Goal: Task Accomplishment & Management: Manage account settings

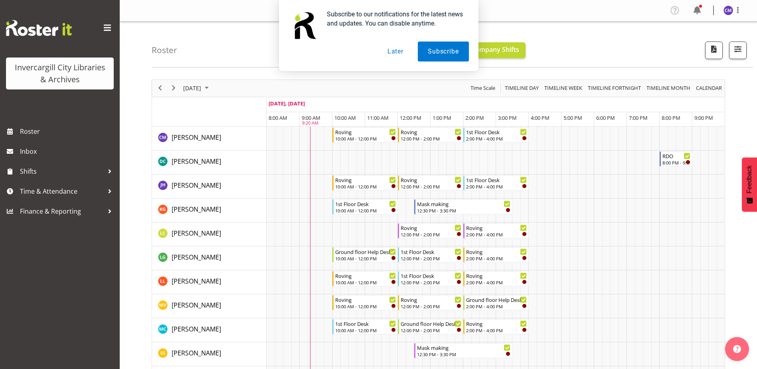
click at [399, 53] on button "Later" at bounding box center [395, 51] width 36 height 20
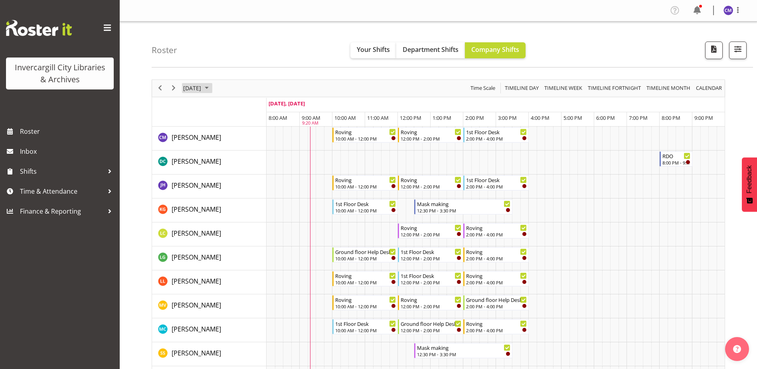
click at [202, 86] on span "October 5, 2025" at bounding box center [192, 88] width 20 height 10
click at [215, 150] on span "7" at bounding box center [217, 149] width 12 height 12
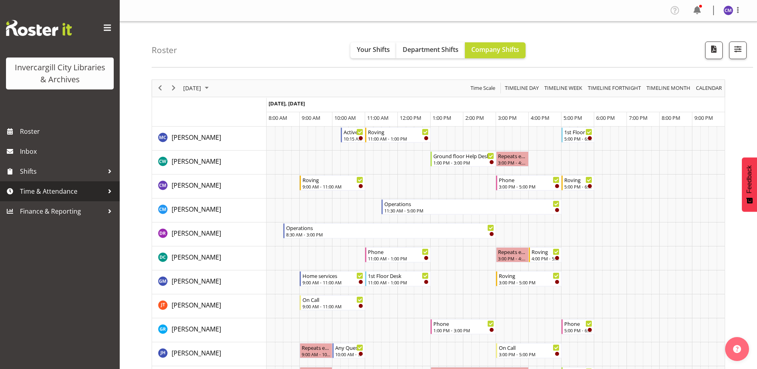
click at [71, 195] on span "Time & Attendance" at bounding box center [62, 191] width 84 height 12
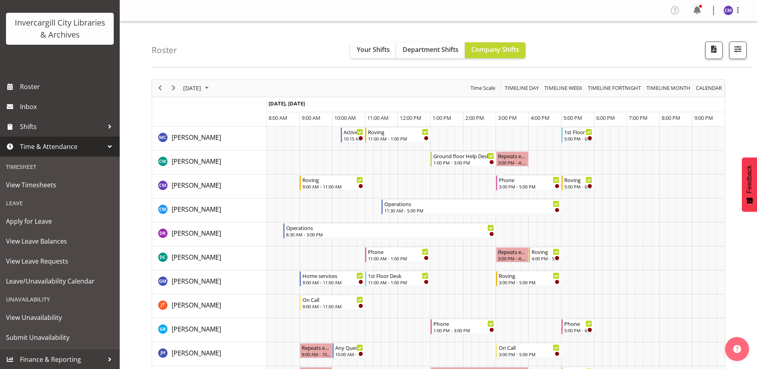
scroll to position [45, 0]
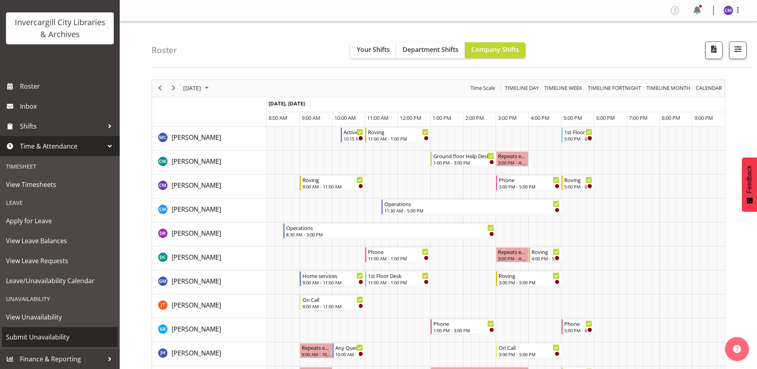
click at [78, 337] on span "Submit Unavailability" at bounding box center [60, 337] width 108 height 12
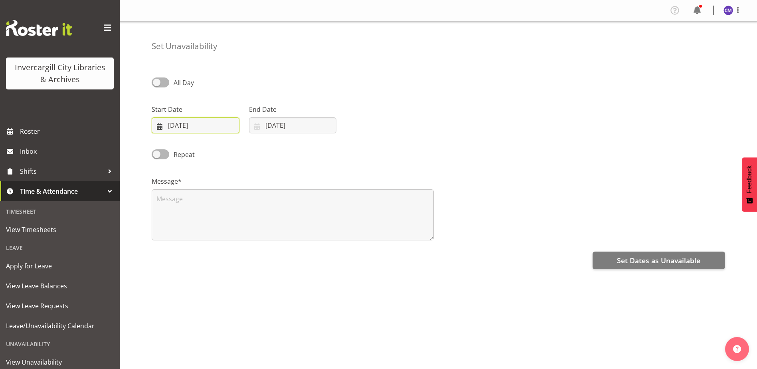
click at [202, 126] on input "05/10/2025" at bounding box center [196, 125] width 88 height 16
click at [201, 204] on span "7" at bounding box center [199, 205] width 3 height 8
type input "07/10/2025"
click at [277, 116] on div "End Date 05/10/2025 January February March April May June July August September…" at bounding box center [293, 119] width 88 height 29
click at [282, 122] on input "05/10/2025" at bounding box center [293, 125] width 88 height 16
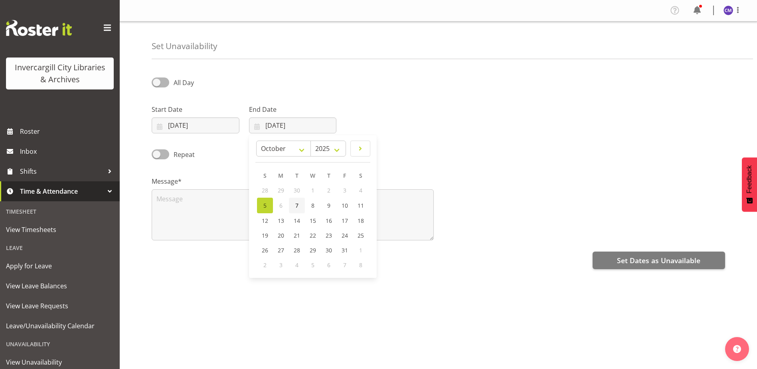
click at [297, 203] on span "7" at bounding box center [296, 205] width 3 height 8
type input "07/10/2025"
click at [170, 83] on span "All Day" at bounding box center [181, 83] width 25 height 10
click at [157, 83] on input "All Day" at bounding box center [154, 82] width 5 height 5
checkbox input "true"
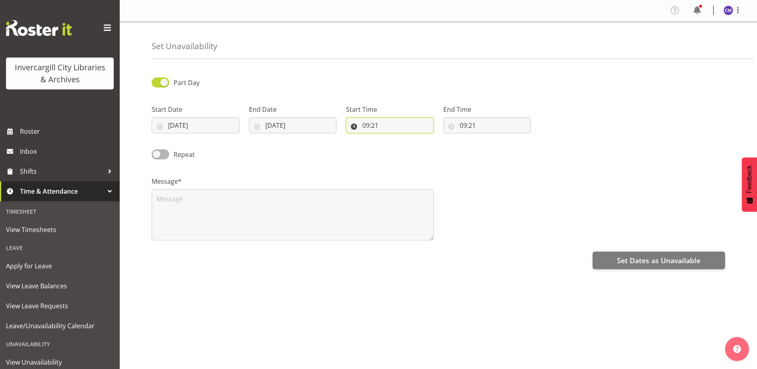
click at [380, 120] on input "09:21" at bounding box center [390, 125] width 88 height 16
click at [402, 148] on select "00 01 02 03 04 05 06 07 08 09 10 11 12 13 14 15 16 17 18 19 20 21 22 23" at bounding box center [400, 146] width 18 height 16
select select "11"
click at [391, 138] on select "00 01 02 03 04 05 06 07 08 09 10 11 12 13 14 15 16 17 18 19 20 21 22 23" at bounding box center [400, 146] width 18 height 16
type input "11:21"
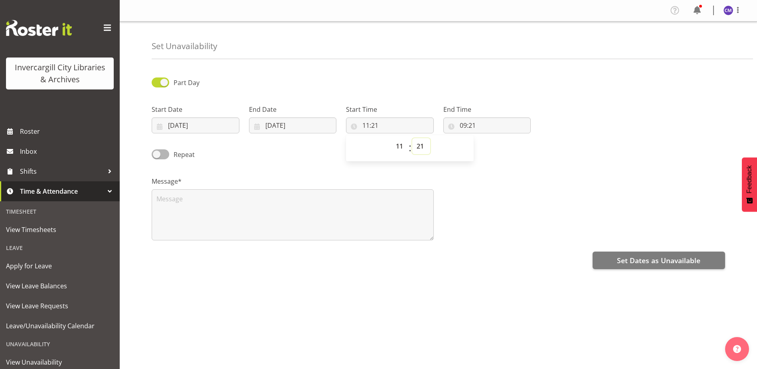
click at [421, 146] on select "00 01 02 03 04 05 06 07 08 09 10 11 12 13 14 15 16 17 18 19 20 21 22 23 24 25 2…" at bounding box center [421, 146] width 18 height 16
select select "45"
click at [412, 138] on select "00 01 02 03 04 05 06 07 08 09 10 11 12 13 14 15 16 17 18 19 20 21 22 23 24 25 2…" at bounding box center [421, 146] width 18 height 16
type input "11:45"
click at [466, 125] on input "09:21" at bounding box center [487, 125] width 88 height 16
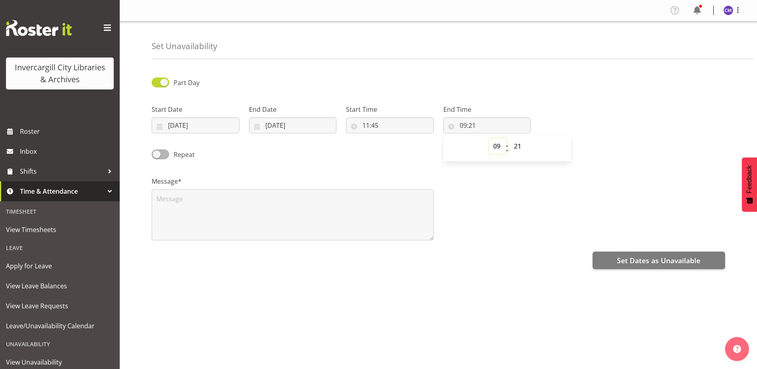
click at [498, 143] on select "00 01 02 03 04 05 06 07 08 09 10 11 12 13 14 15 16 17 18 19 20 21 22 23" at bounding box center [498, 146] width 18 height 16
select select "1"
click at [489, 138] on select "00 01 02 03 04 05 06 07 08 09 10 11 12 13 14 15 16 17 18 19 20 21 22 23" at bounding box center [498, 146] width 18 height 16
type input "01:21"
click at [515, 145] on select "00 01 02 03 04 05 06 07 08 09 10 11 12 13 14 15 16 17 18 19 20 21 22 23 24 25 2…" at bounding box center [519, 146] width 18 height 16
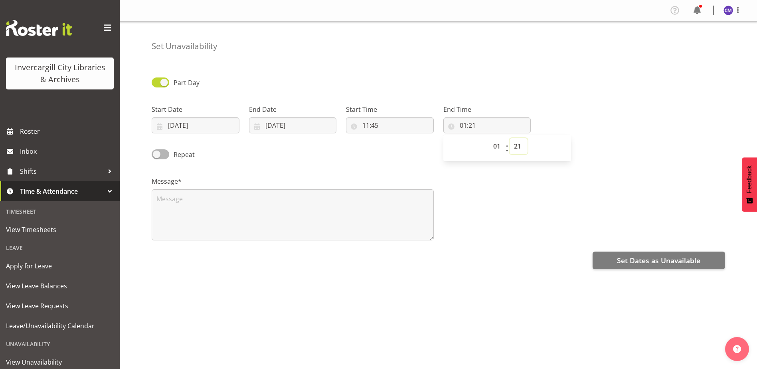
select select "45"
click at [510, 138] on select "00 01 02 03 04 05 06 07 08 09 10 11 12 13 14 15 16 17 18 19 20 21 22 23 24 25 2…" at bounding box center [519, 146] width 18 height 16
type input "01:45"
click at [463, 178] on div "Message*" at bounding box center [438, 205] width 583 height 80
drag, startPoint x: 320, startPoint y: 209, endPoint x: 310, endPoint y: 210, distance: 10.0
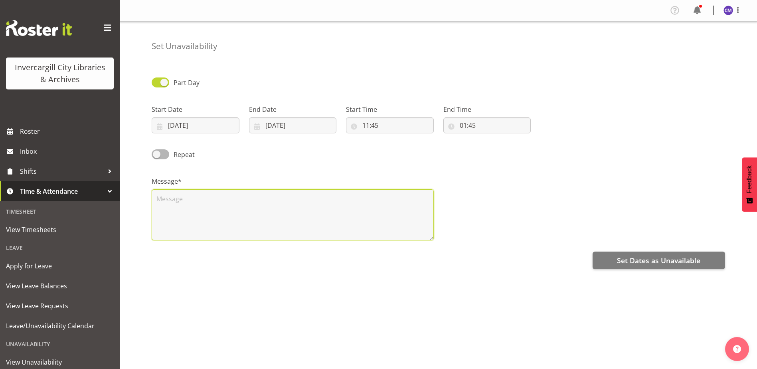
click at [320, 209] on textarea at bounding box center [293, 214] width 282 height 51
click at [289, 209] on textarea "Appointment leave" at bounding box center [293, 214] width 282 height 51
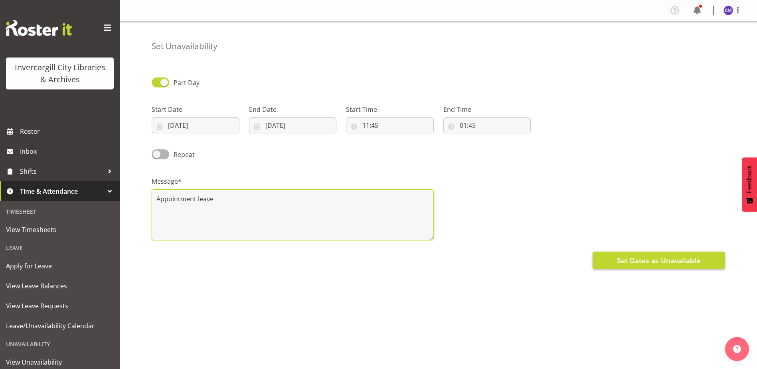
type textarea "Appointment leave"
click at [631, 265] on span "Set Dates as Unavailable" at bounding box center [658, 260] width 83 height 10
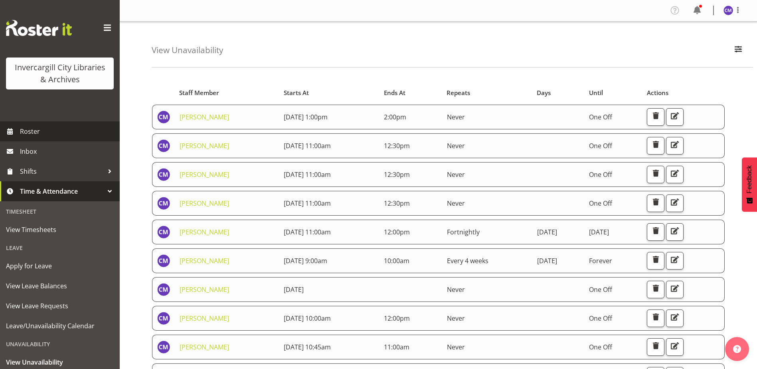
click at [26, 126] on span "Roster" at bounding box center [68, 131] width 96 height 12
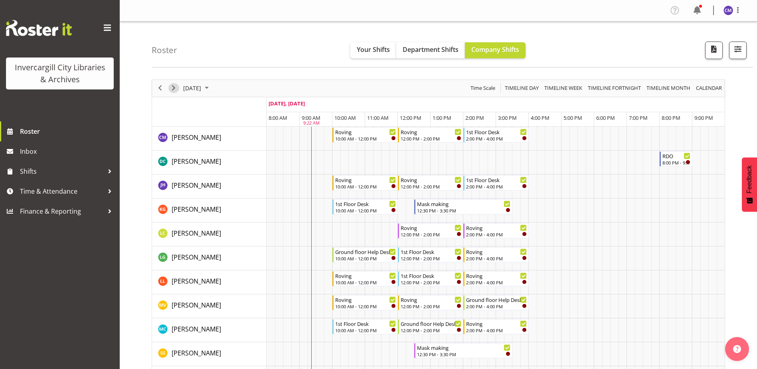
click at [174, 89] on span "Next" at bounding box center [174, 88] width 10 height 10
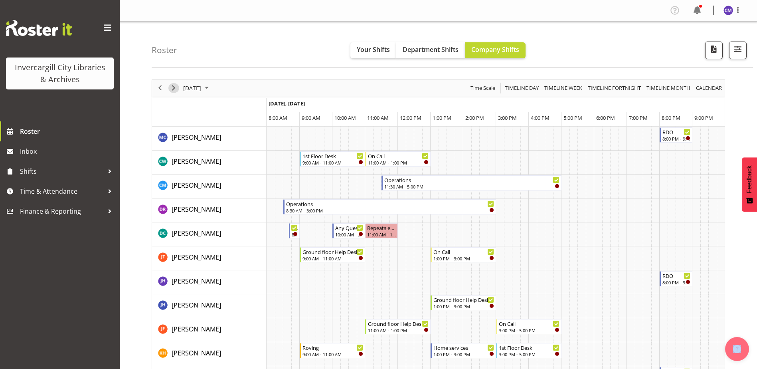
click at [173, 89] on span "Next" at bounding box center [174, 88] width 10 height 10
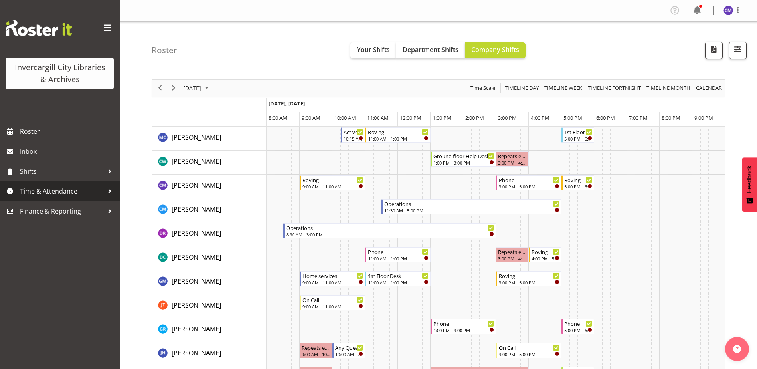
click at [85, 197] on span "Time & Attendance" at bounding box center [62, 191] width 84 height 12
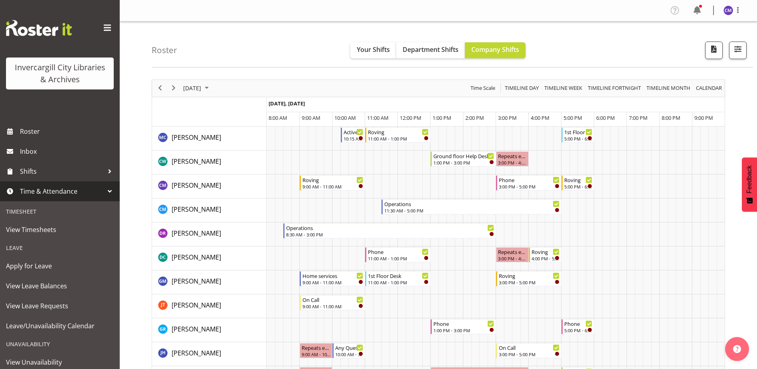
scroll to position [45, 0]
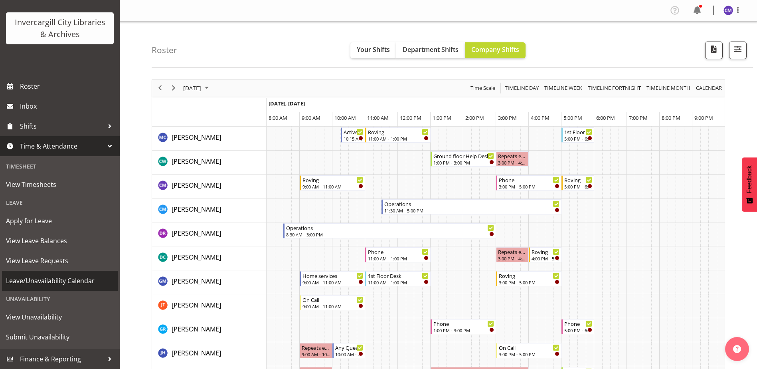
click at [73, 279] on span "Leave/Unavailability Calendar" at bounding box center [60, 280] width 108 height 12
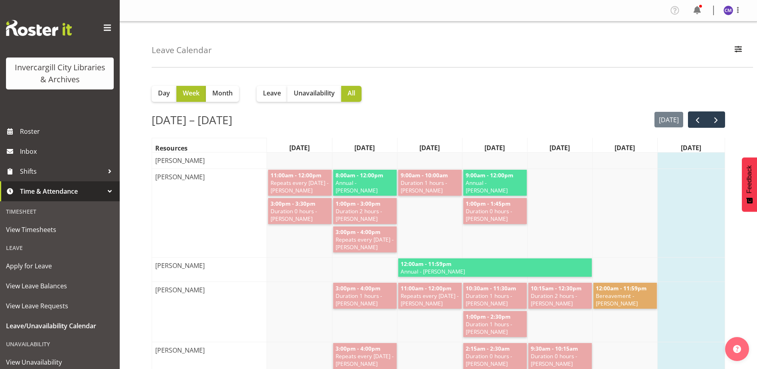
scroll to position [40, 0]
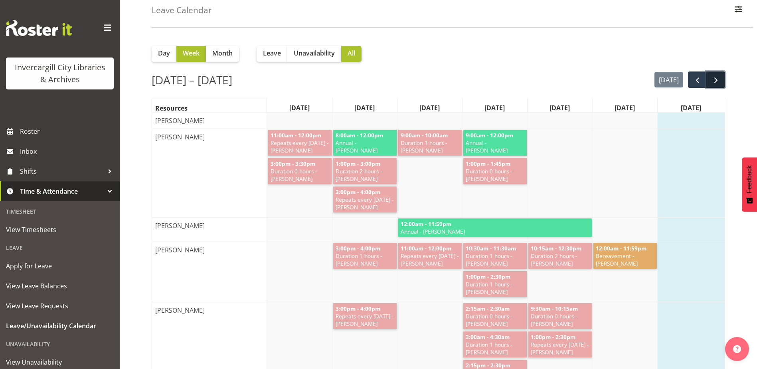
click at [712, 86] on button "next" at bounding box center [715, 79] width 19 height 16
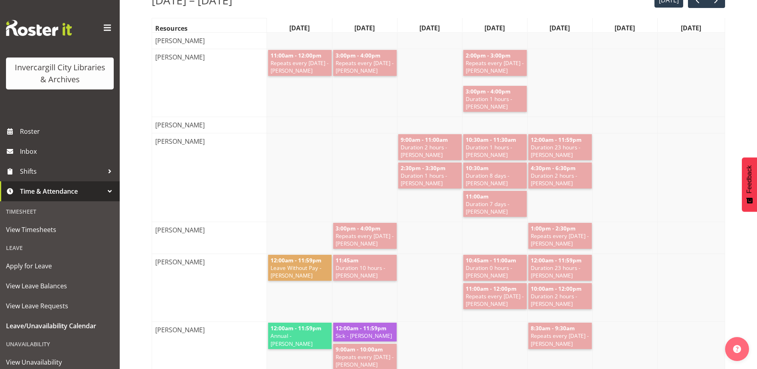
scroll to position [0, 0]
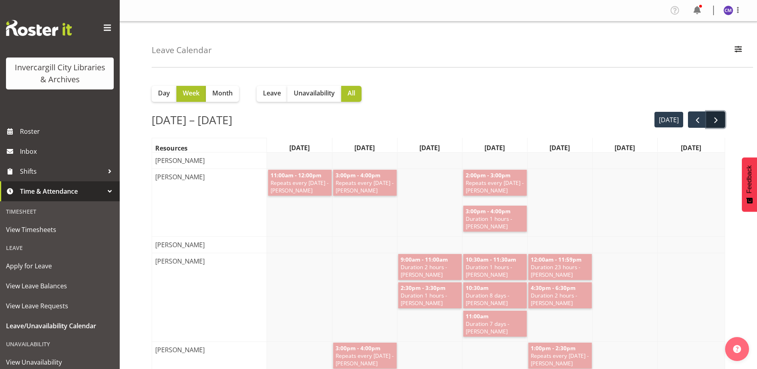
click at [716, 122] on span "next" at bounding box center [716, 120] width 10 height 10
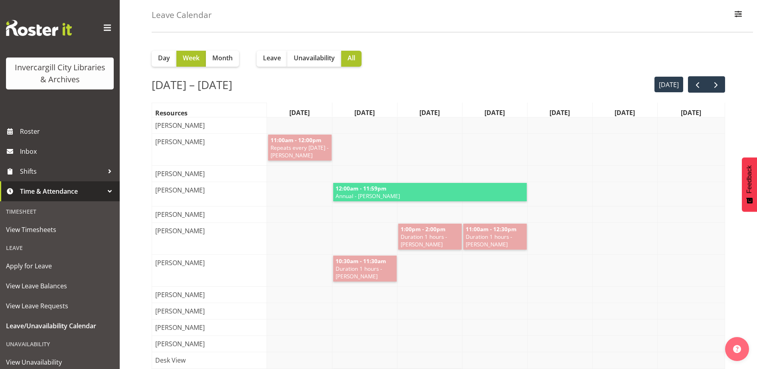
scroll to position [80, 0]
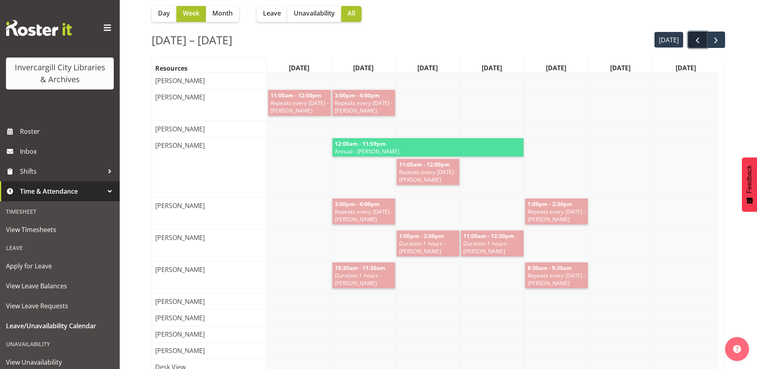
click at [693, 36] on span "prev" at bounding box center [698, 41] width 10 height 10
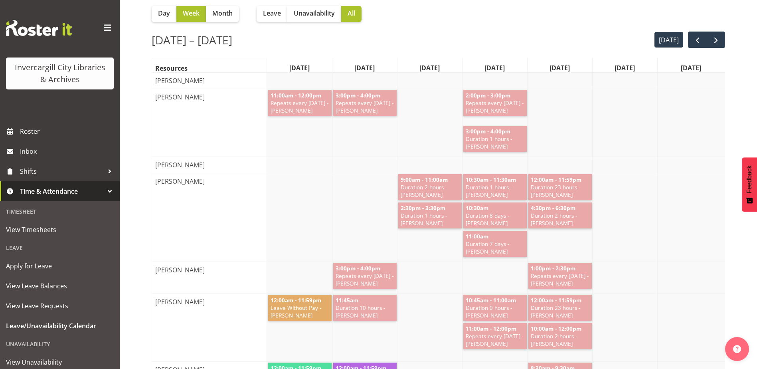
click at [378, 318] on span "Duration 10 hours - [PERSON_NAME]" at bounding box center [365, 311] width 60 height 15
click at [373, 311] on span "Duration 10 hours - [PERSON_NAME]" at bounding box center [365, 311] width 60 height 15
drag, startPoint x: 373, startPoint y: 311, endPoint x: 398, endPoint y: 317, distance: 25.7
click at [398, 317] on div "12:00am - 11:59pm Duration 23 hours - [PERSON_NAME] 10:00am - 12:00pm Duration …" at bounding box center [496, 327] width 458 height 67
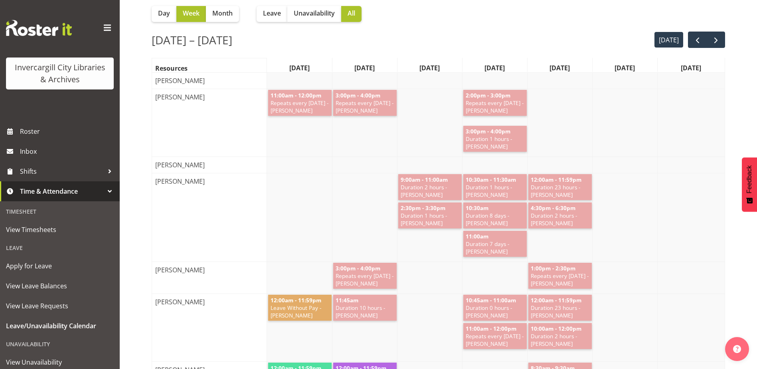
click at [378, 316] on span "Duration 10 hours - [PERSON_NAME]" at bounding box center [365, 311] width 60 height 15
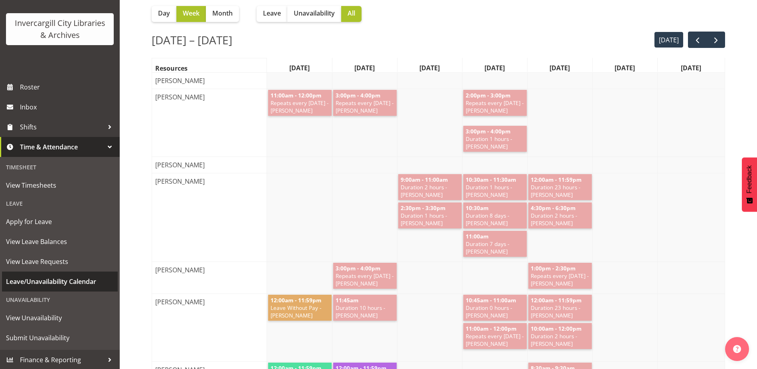
scroll to position [45, 0]
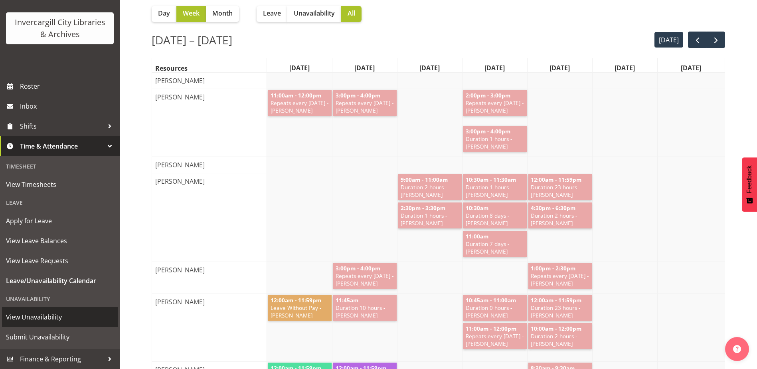
click at [64, 320] on span "View Unavailability" at bounding box center [60, 317] width 108 height 12
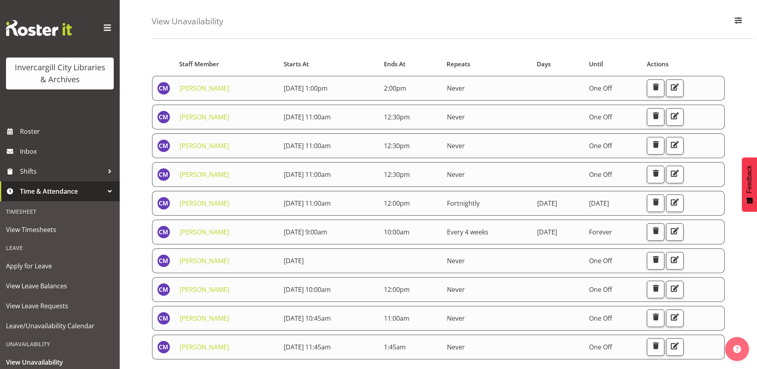
scroll to position [61, 0]
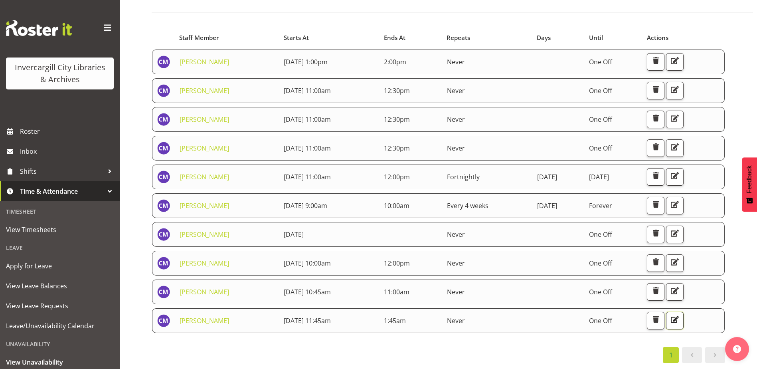
click at [680, 314] on span "button" at bounding box center [674, 319] width 10 height 10
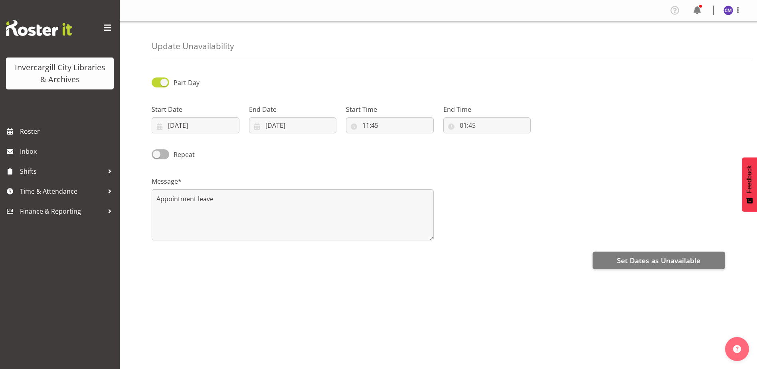
select select "1"
select select "45"
click at [464, 127] on input "01:45" at bounding box center [487, 125] width 88 height 16
click at [496, 150] on select "00 01 02 03 04 05 06 07 08 09 10 11 12 13 14 15 16 17 18 19 20 21 22 23" at bounding box center [498, 146] width 18 height 16
select select "13"
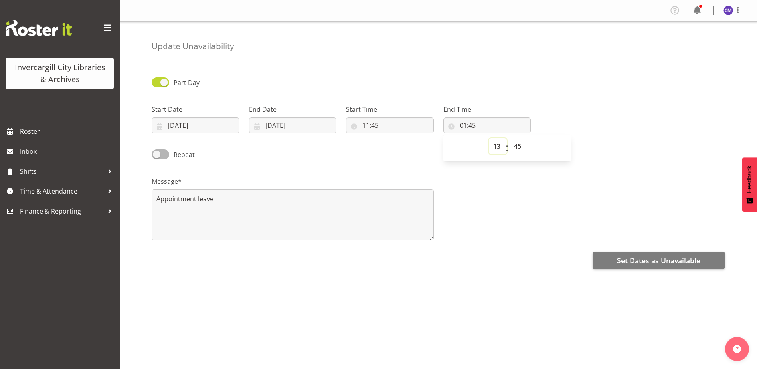
click at [489, 138] on select "00 01 02 03 04 05 06 07 08 09 10 11 12 13 14 15 16 17 18 19 20 21 22 23" at bounding box center [498, 146] width 18 height 16
type input "13:45"
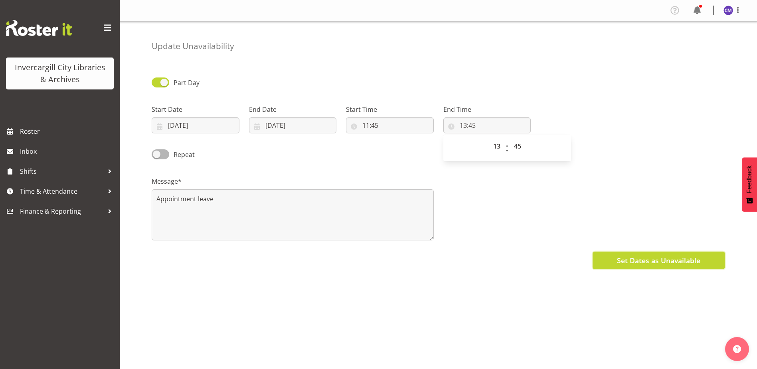
click at [622, 263] on span "Set Dates as Unavailable" at bounding box center [658, 260] width 83 height 10
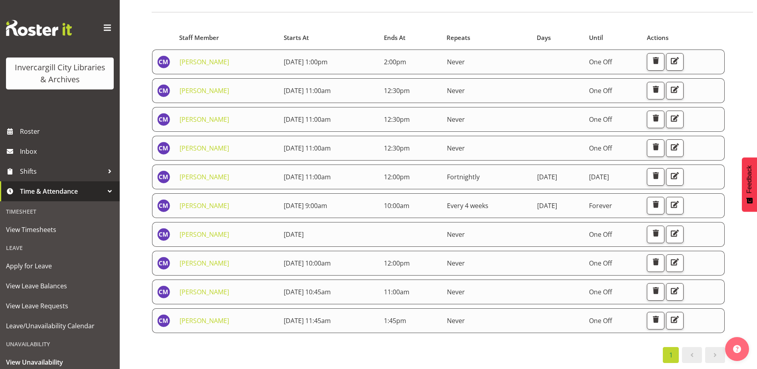
scroll to position [61, 0]
click at [70, 152] on span "Inbox" at bounding box center [68, 151] width 96 height 12
click at [69, 129] on span "Roster" at bounding box center [68, 131] width 96 height 12
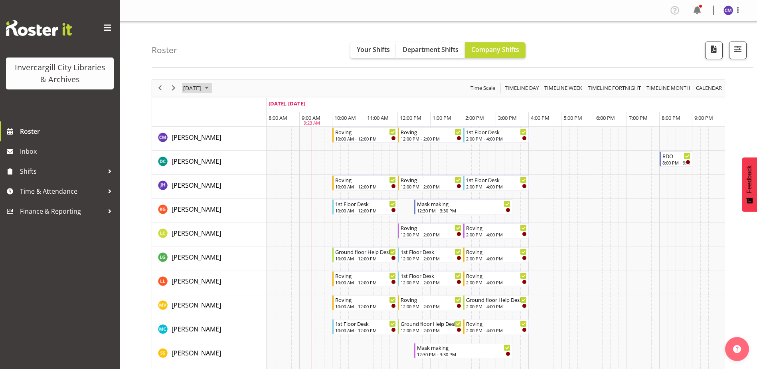
click at [199, 88] on span "[DATE]" at bounding box center [192, 88] width 20 height 10
click at [219, 146] on span "7" at bounding box center [217, 149] width 12 height 12
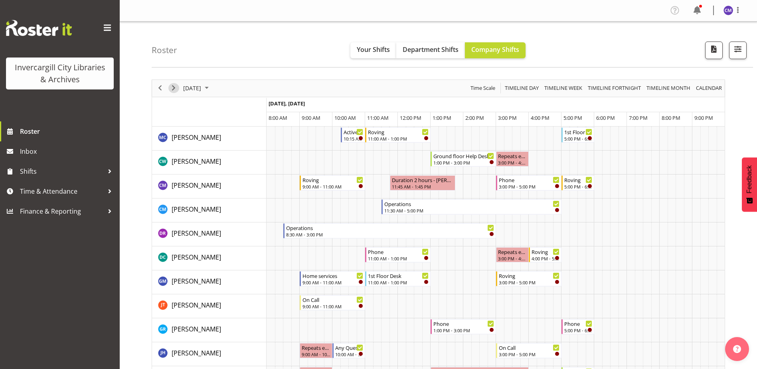
click at [173, 88] on span "Next" at bounding box center [174, 88] width 10 height 10
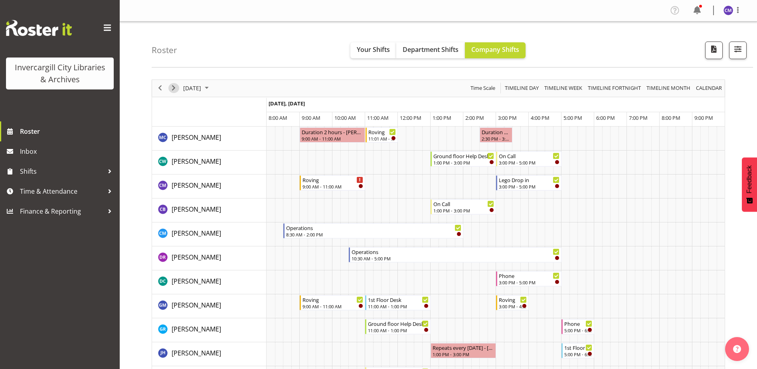
click at [176, 88] on span "Next" at bounding box center [174, 88] width 10 height 10
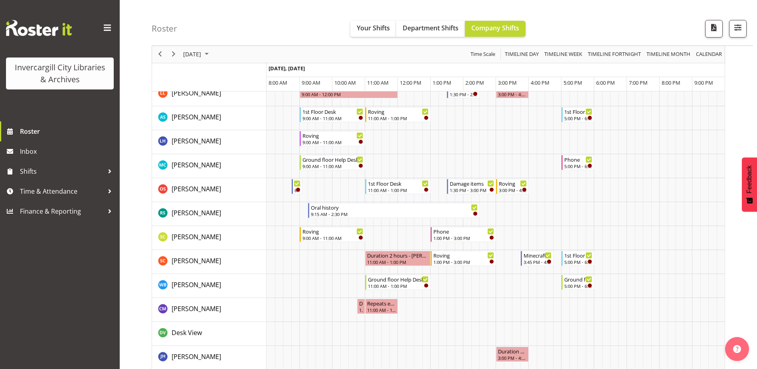
scroll to position [439, 0]
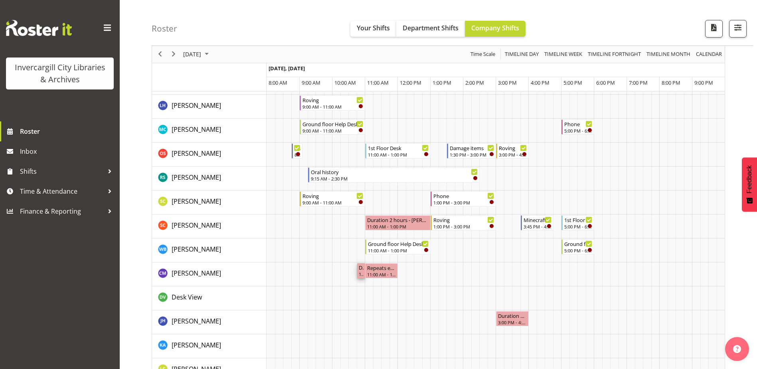
click at [360, 271] on div "10:45 AM - 11:00 AM" at bounding box center [361, 274] width 5 height 6
click at [362, 272] on div "10:45 AM - 11:00 AM" at bounding box center [361, 274] width 5 height 6
click at [99, 169] on span "Shifts" at bounding box center [62, 171] width 84 height 12
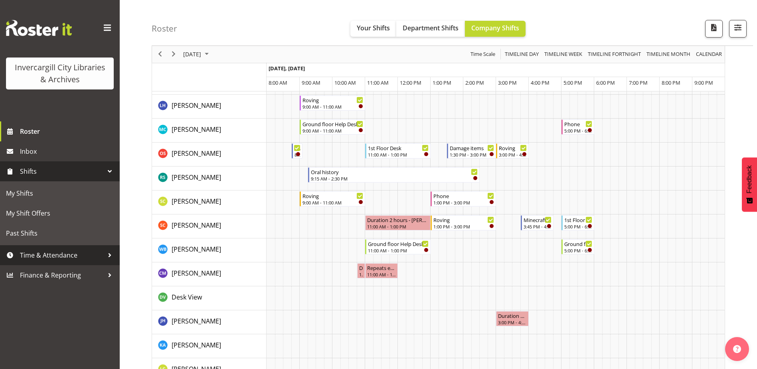
click at [86, 253] on span "Time & Attendance" at bounding box center [62, 255] width 84 height 12
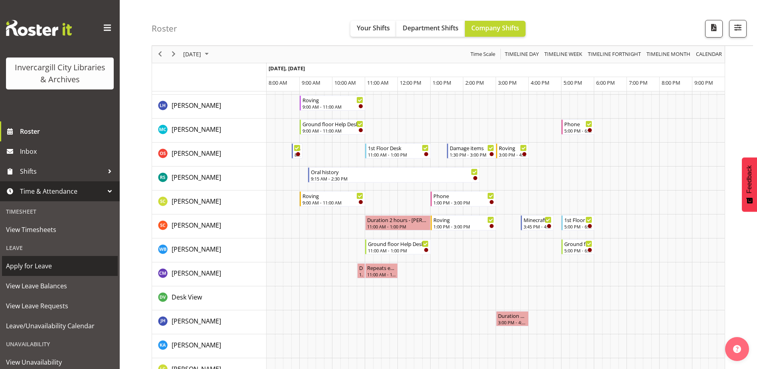
scroll to position [45, 0]
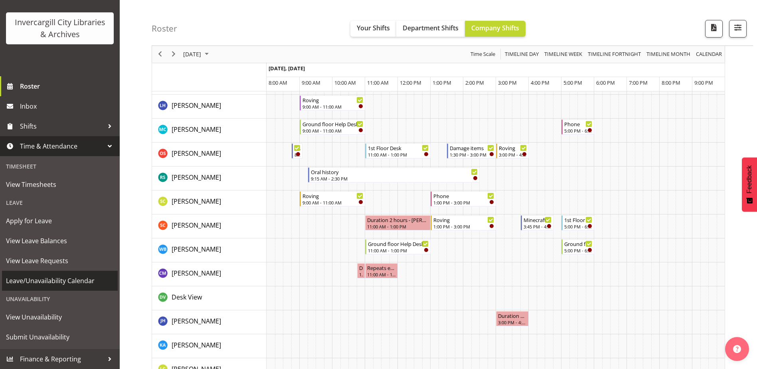
click at [74, 278] on span "Leave/Unavailability Calendar" at bounding box center [60, 280] width 108 height 12
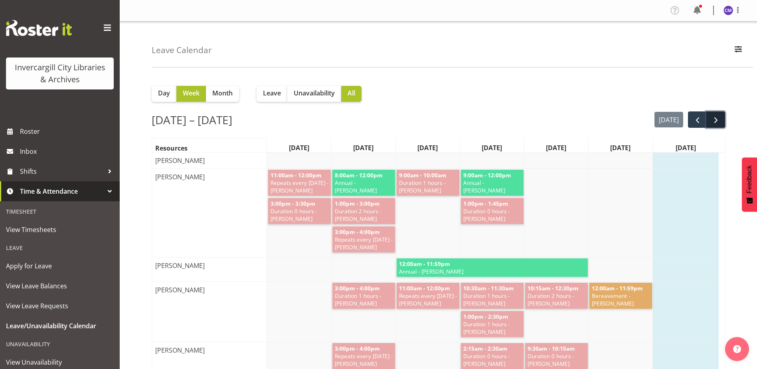
click at [711, 121] on span "next" at bounding box center [716, 120] width 10 height 10
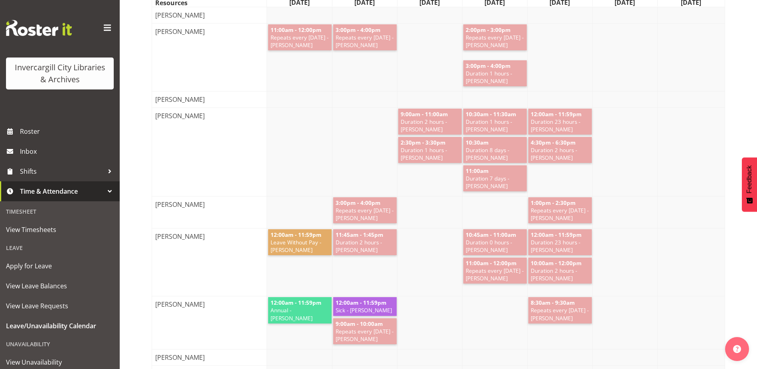
scroll to position [160, 0]
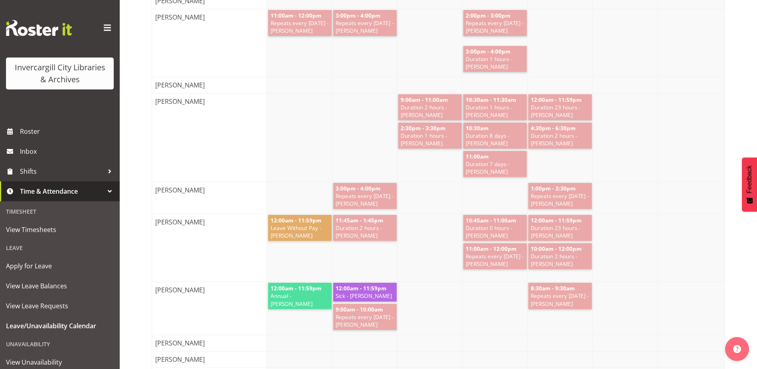
click at [505, 236] on span "Duration 0 hours - [PERSON_NAME]" at bounding box center [495, 231] width 60 height 15
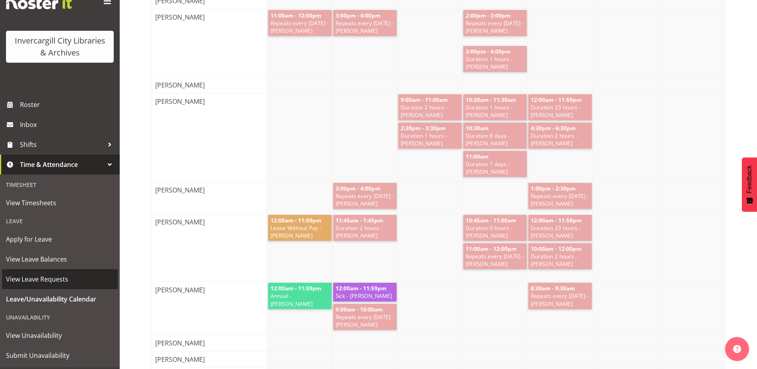
scroll to position [40, 0]
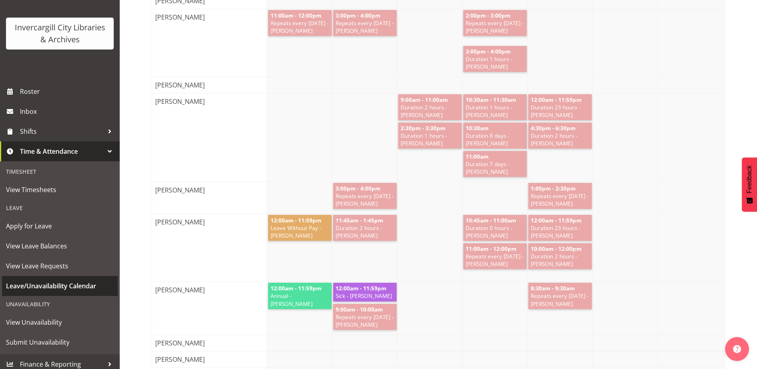
click at [53, 292] on span "Leave/Unavailability Calendar" at bounding box center [60, 286] width 108 height 12
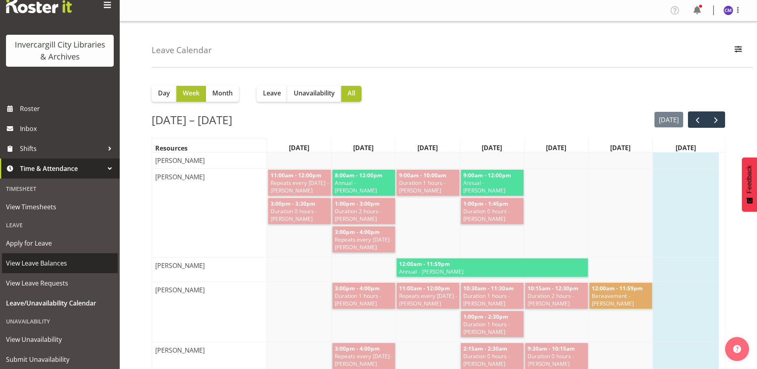
scroll to position [45, 0]
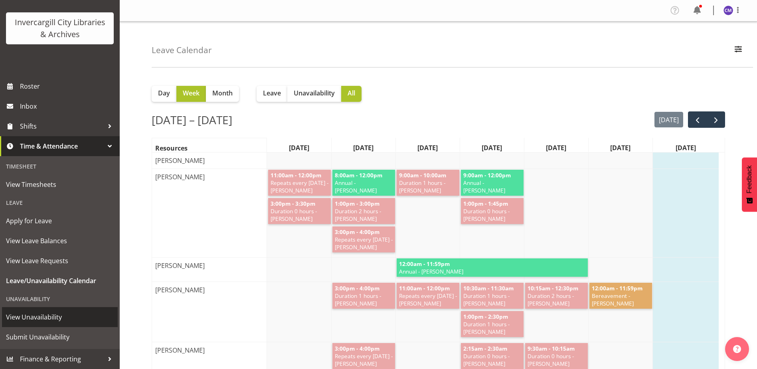
click at [49, 322] on span "View Unavailability" at bounding box center [60, 317] width 108 height 12
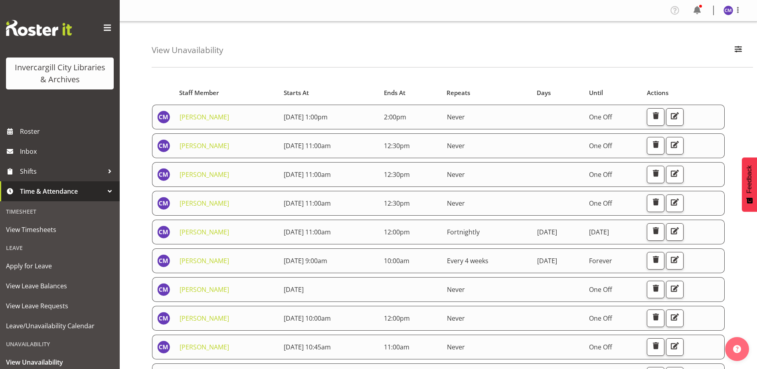
click at [464, 50] on div "View Unavailability Search Search for a particular employee Showing current una…" at bounding box center [452, 45] width 601 height 46
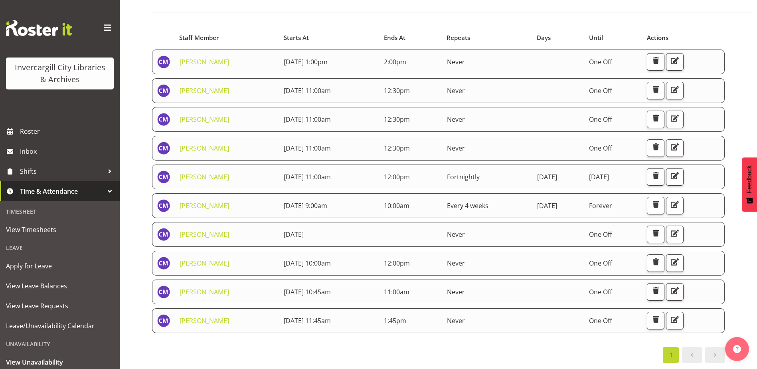
scroll to position [61, 0]
click at [680, 287] on span "button" at bounding box center [674, 290] width 10 height 10
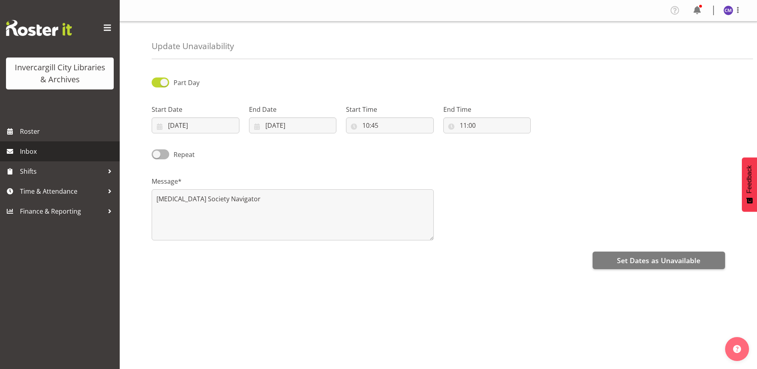
click at [56, 154] on span "Inbox" at bounding box center [68, 151] width 96 height 12
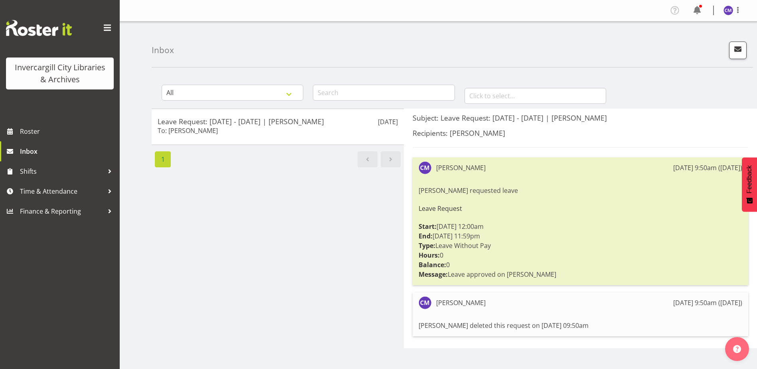
click at [641, 178] on div "Chamique Mamolo 15th Sep 9:50am (20 days ago) Chamique Mamolo requested leave L…" at bounding box center [581, 221] width 336 height 128
